Goal: Navigation & Orientation: Find specific page/section

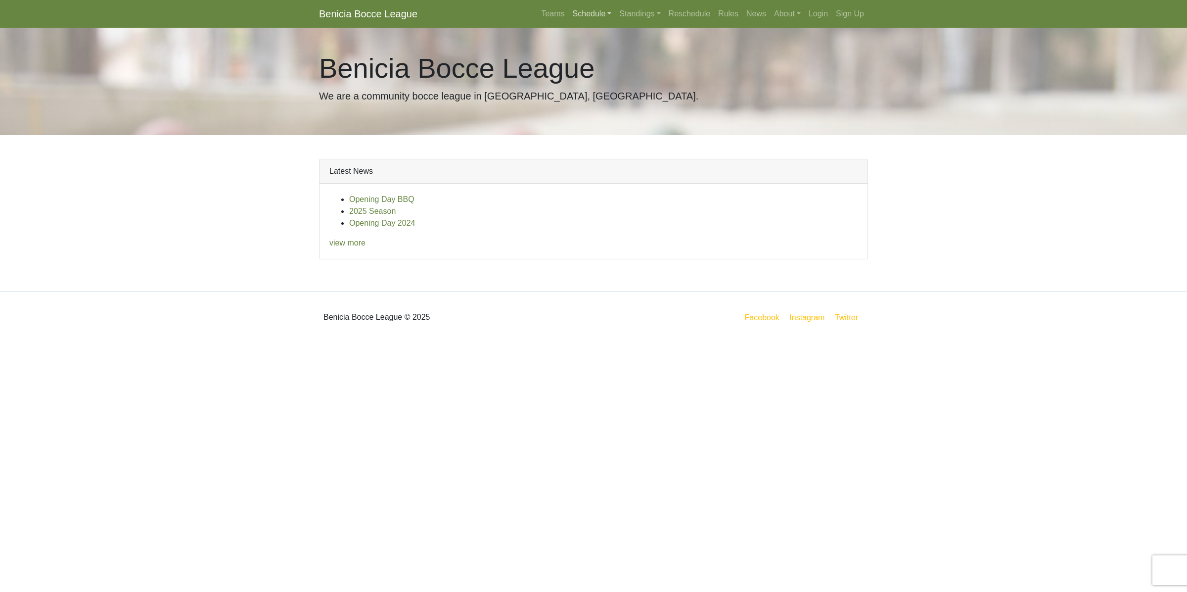
click at [595, 13] on link "Schedule" at bounding box center [592, 14] width 47 height 20
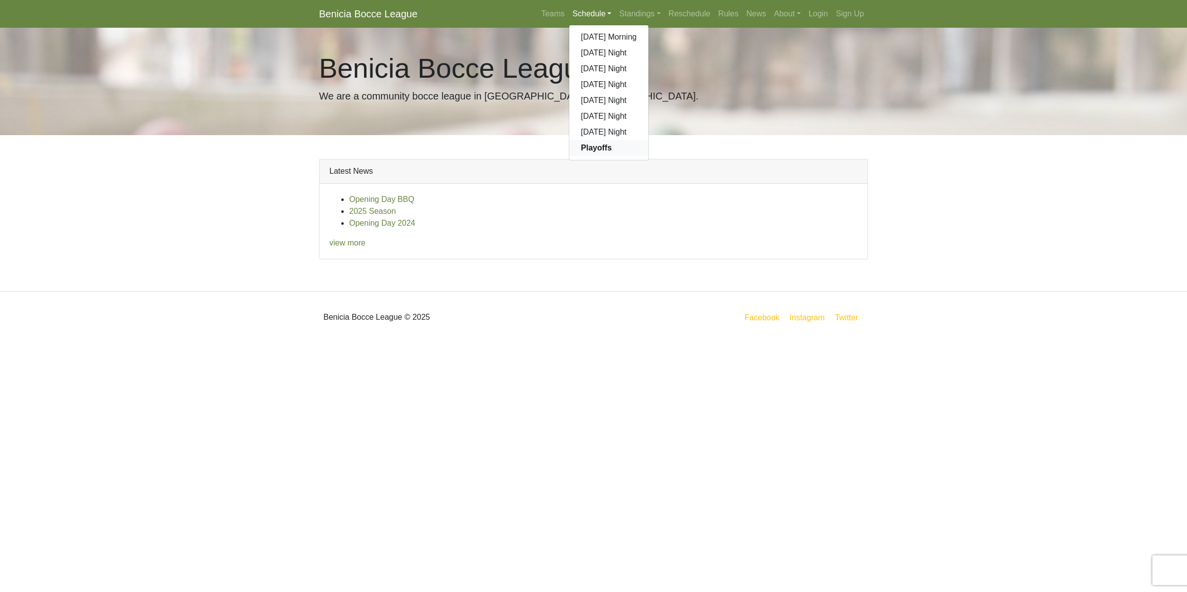
click at [595, 149] on strong "Playoffs" at bounding box center [596, 147] width 31 height 8
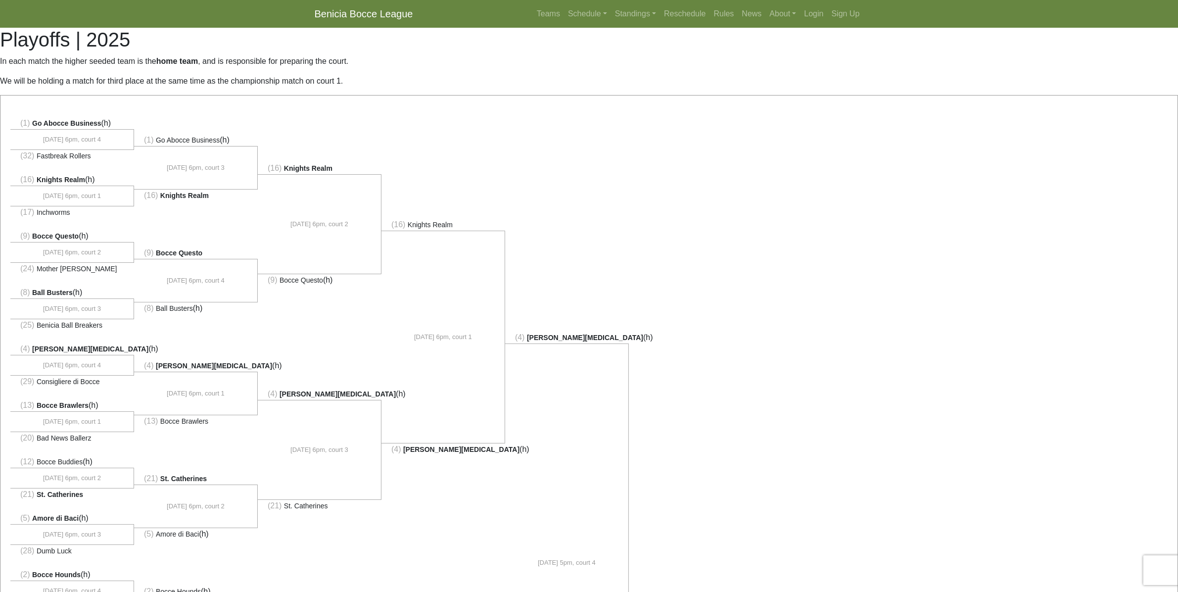
click at [371, 16] on link "Benicia Bocce League" at bounding box center [364, 14] width 98 height 20
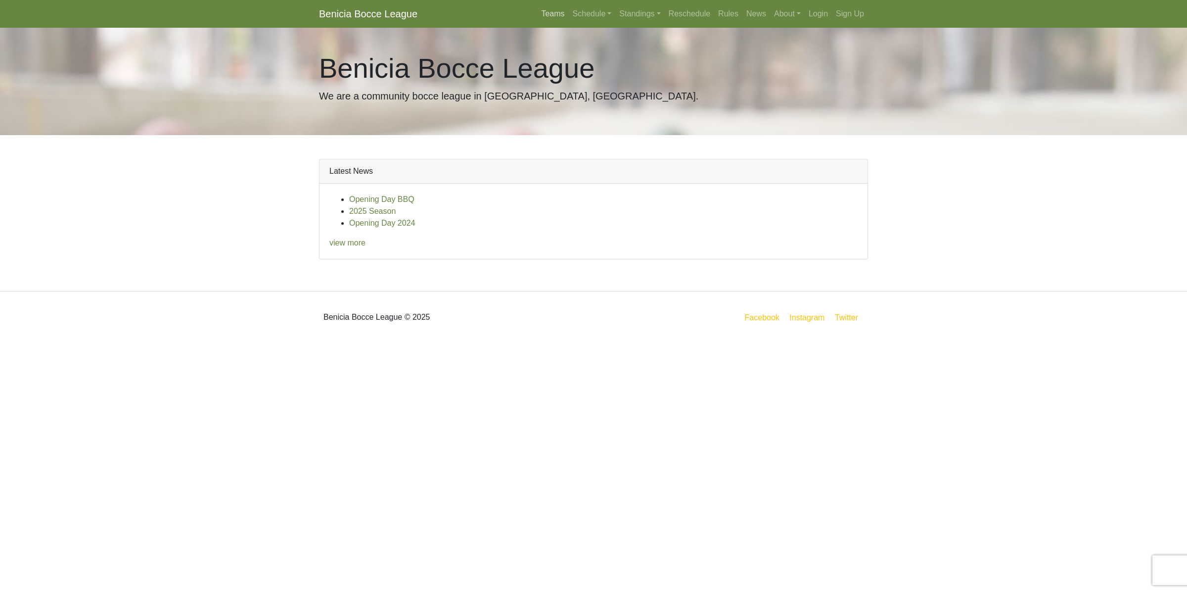
click at [558, 16] on link "Teams" at bounding box center [552, 14] width 31 height 20
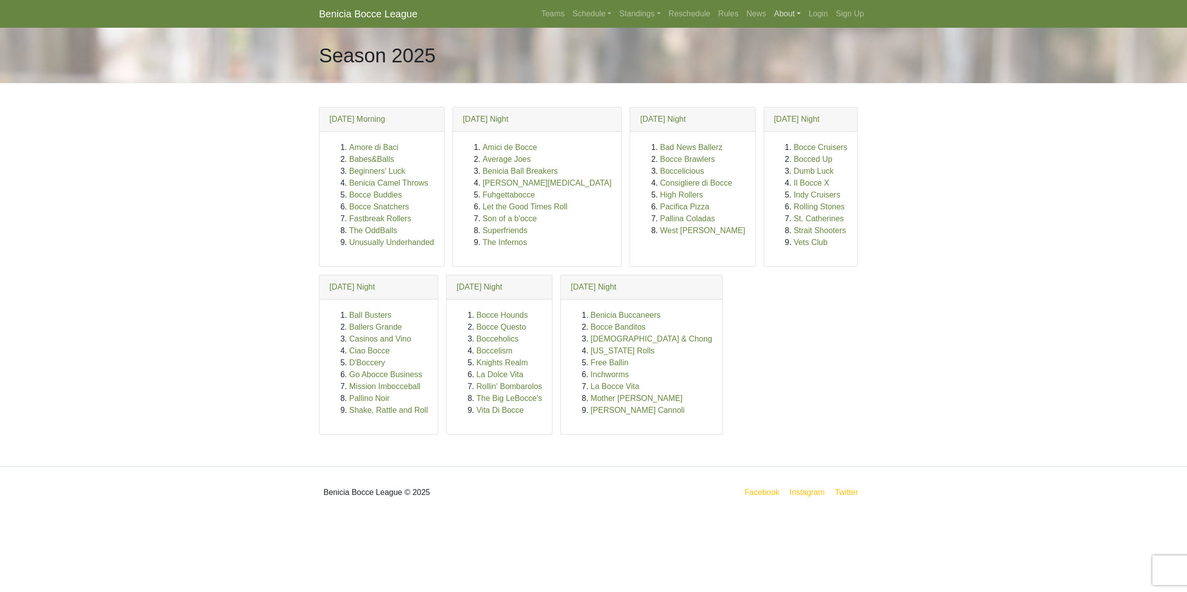
click at [780, 15] on link "About" at bounding box center [787, 14] width 35 height 20
click at [750, 13] on link "News" at bounding box center [757, 14] width 28 height 20
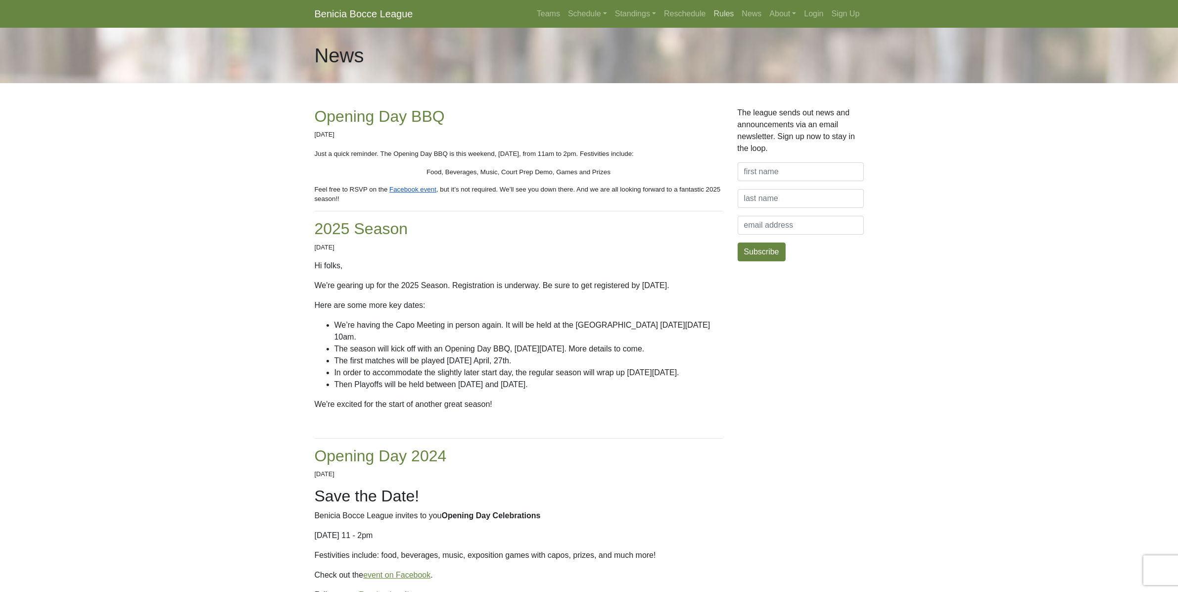
click at [720, 12] on link "Rules" at bounding box center [724, 14] width 28 height 20
click at [779, 12] on link "About" at bounding box center [783, 14] width 35 height 20
click at [631, 15] on link "Standings" at bounding box center [635, 14] width 49 height 20
click at [595, 14] on link "Schedule" at bounding box center [587, 14] width 47 height 20
click at [586, 141] on link "Playoffs" at bounding box center [604, 148] width 80 height 16
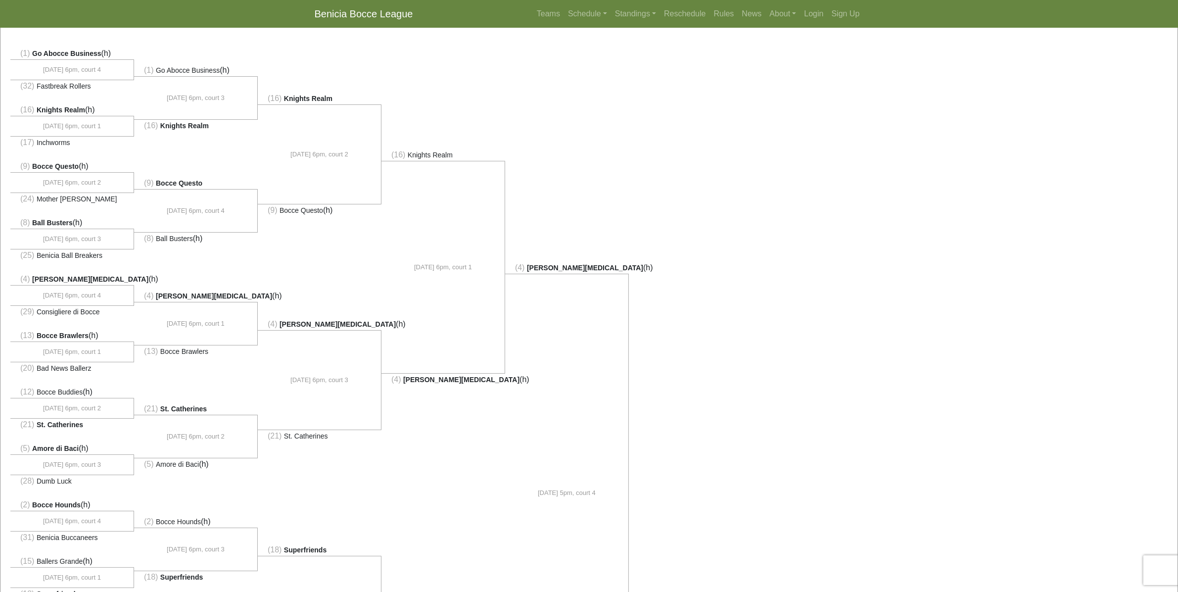
scroll to position [62, 0]
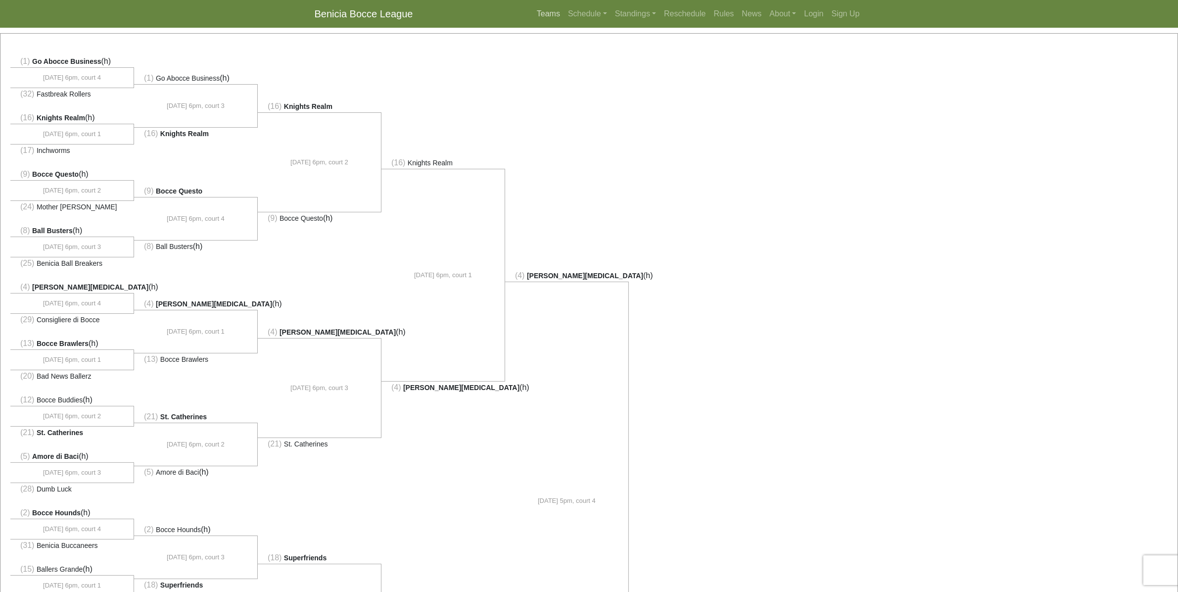
click at [557, 16] on link "Teams" at bounding box center [548, 14] width 31 height 20
click at [555, 8] on link "Teams" at bounding box center [548, 14] width 31 height 20
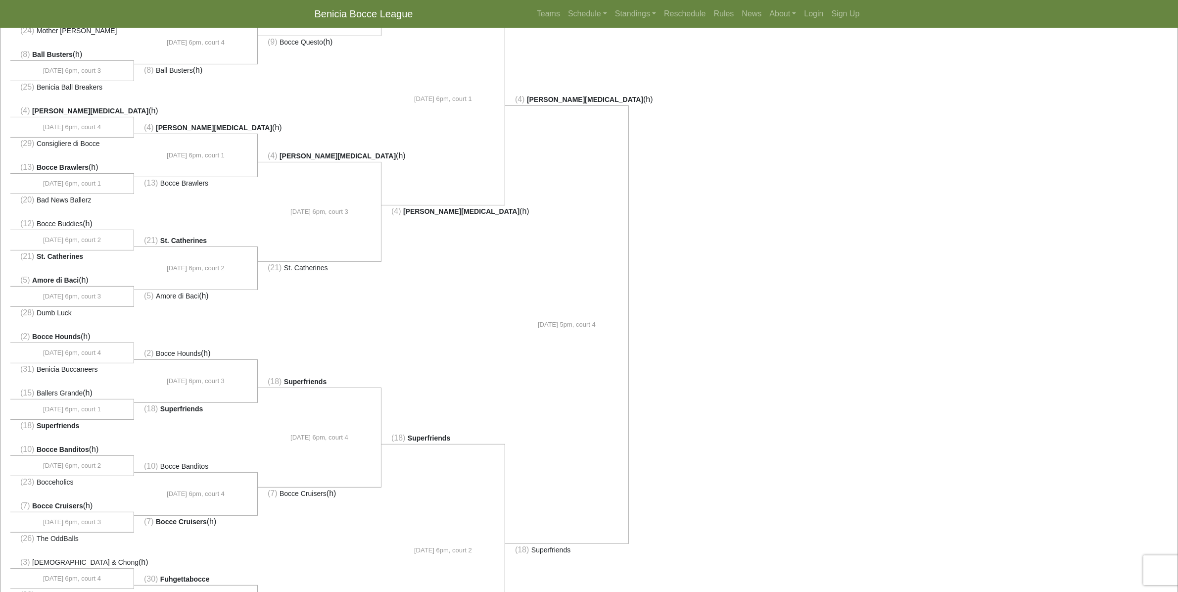
scroll to position [247, 0]
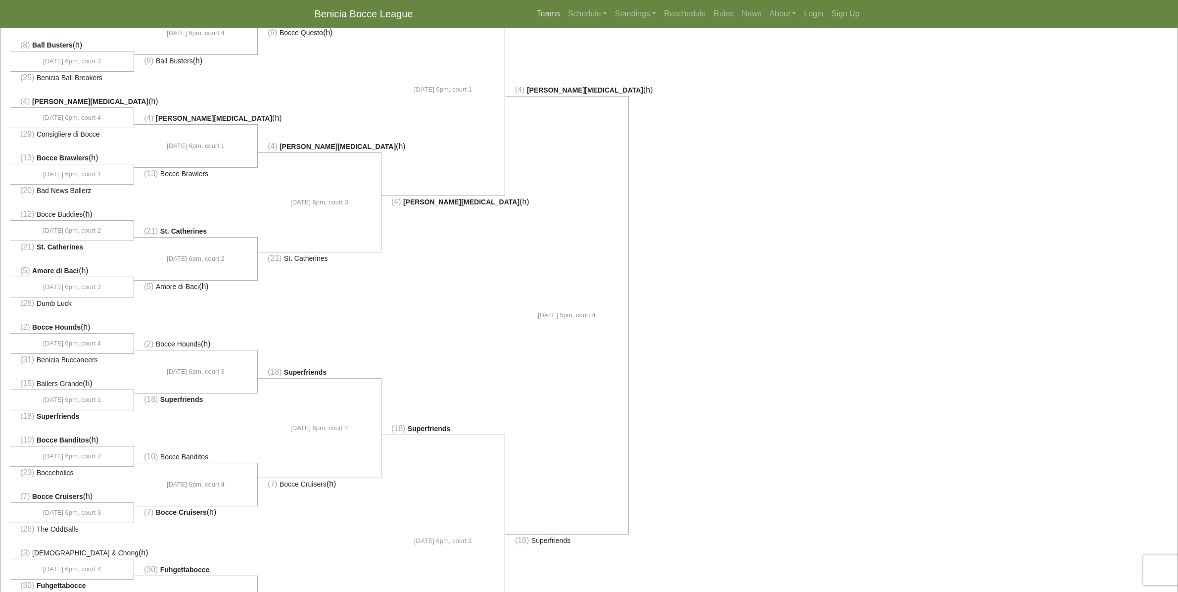
click at [544, 10] on link "Teams" at bounding box center [548, 14] width 31 height 20
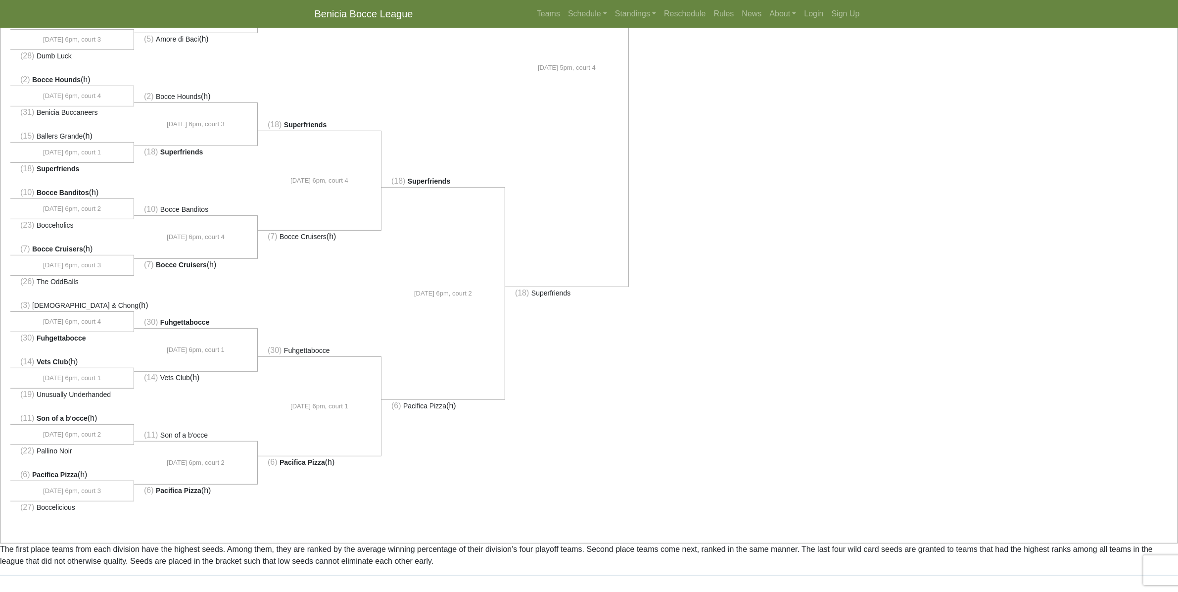
scroll to position [555, 0]
